Goal: Information Seeking & Learning: Learn about a topic

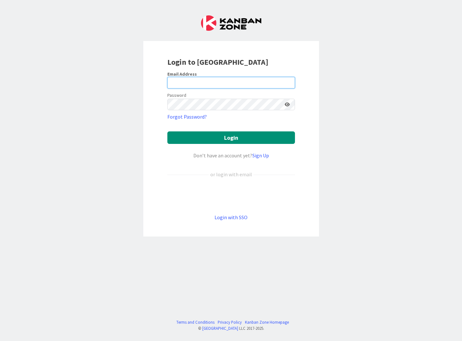
type input "[EMAIL_ADDRESS][PERSON_NAME][DOMAIN_NAME]"
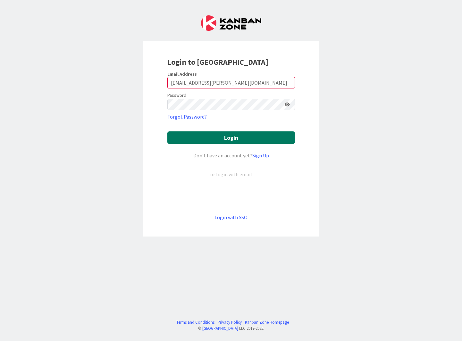
click at [254, 138] on button "Login" at bounding box center [231, 137] width 128 height 13
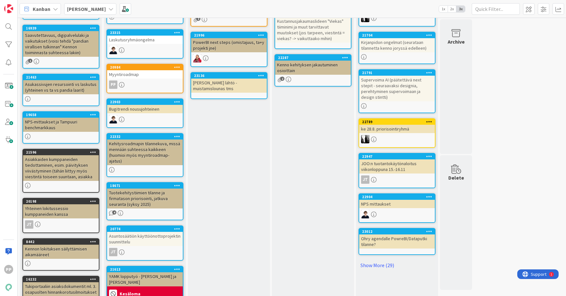
scroll to position [53, 0]
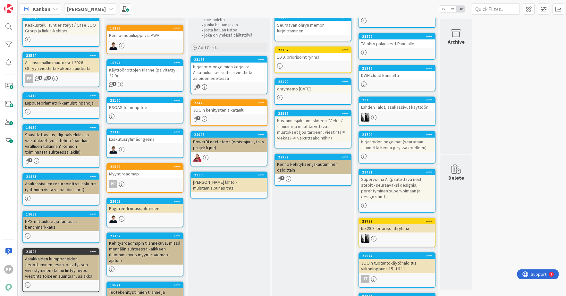
click at [234, 72] on div "Kirjanpito-ongelmien korjaus: Aikataulun seuranta ja viestintä asioiden edetessä" at bounding box center [229, 73] width 76 height 20
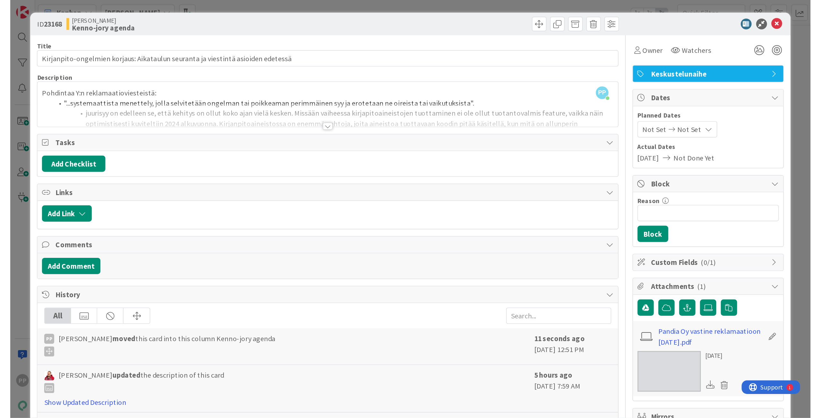
scroll to position [53, 0]
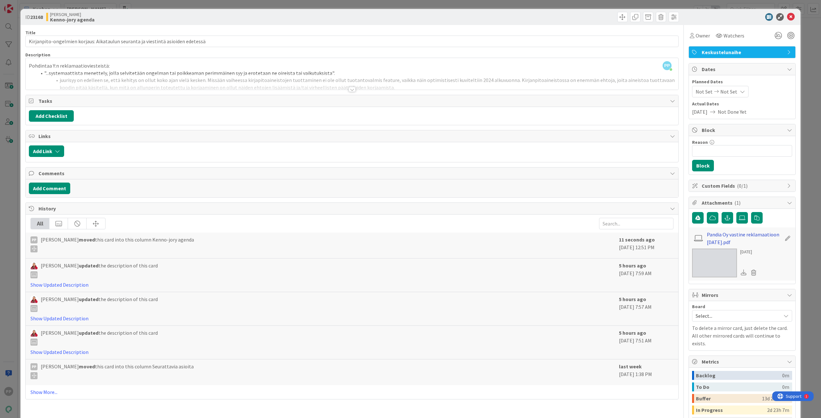
click at [462, 232] on link "Pandia Oy vastine reklamaatioon [DATE].pdf" at bounding box center [744, 238] width 74 height 15
click at [289, 76] on div at bounding box center [352, 81] width 652 height 16
